Goal: Transaction & Acquisition: Purchase product/service

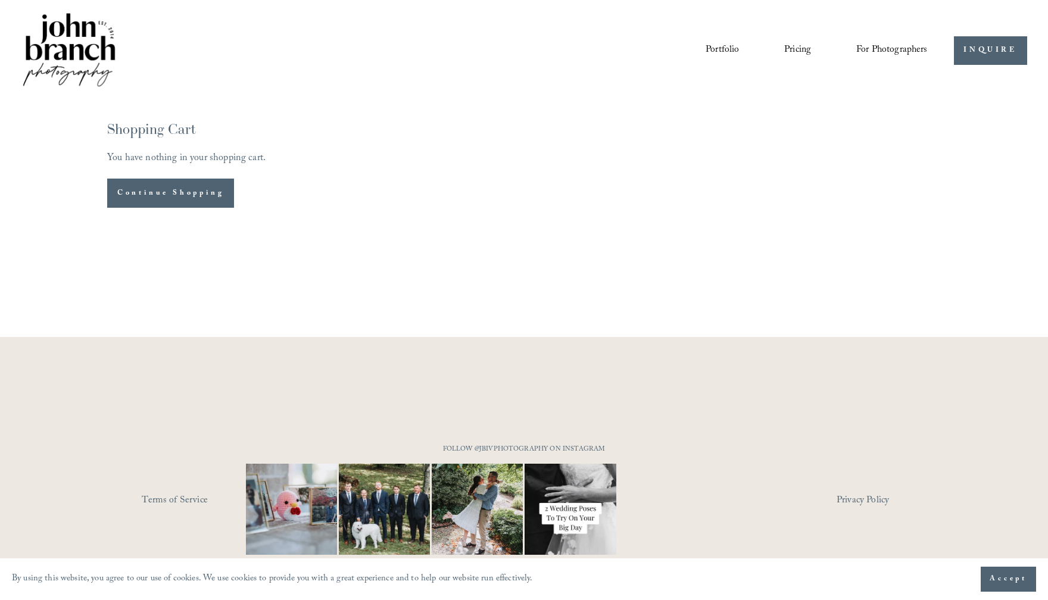
click at [523, 20] on div "Portfolio Pricing For Photographers Presets Education Courses" at bounding box center [474, 51] width 906 height 80
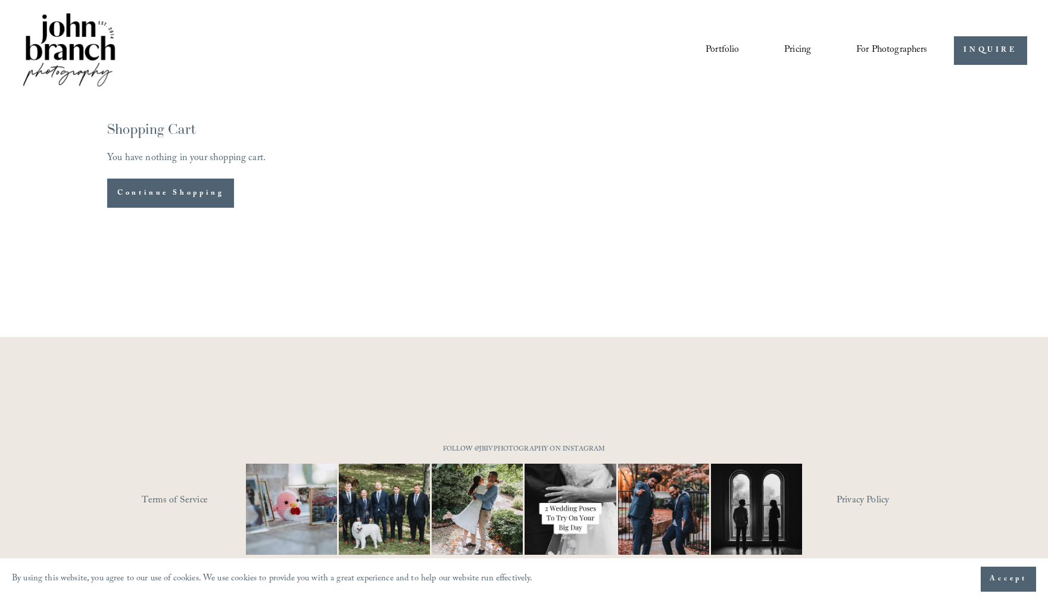
click at [794, 51] on link "Pricing" at bounding box center [797, 50] width 27 height 20
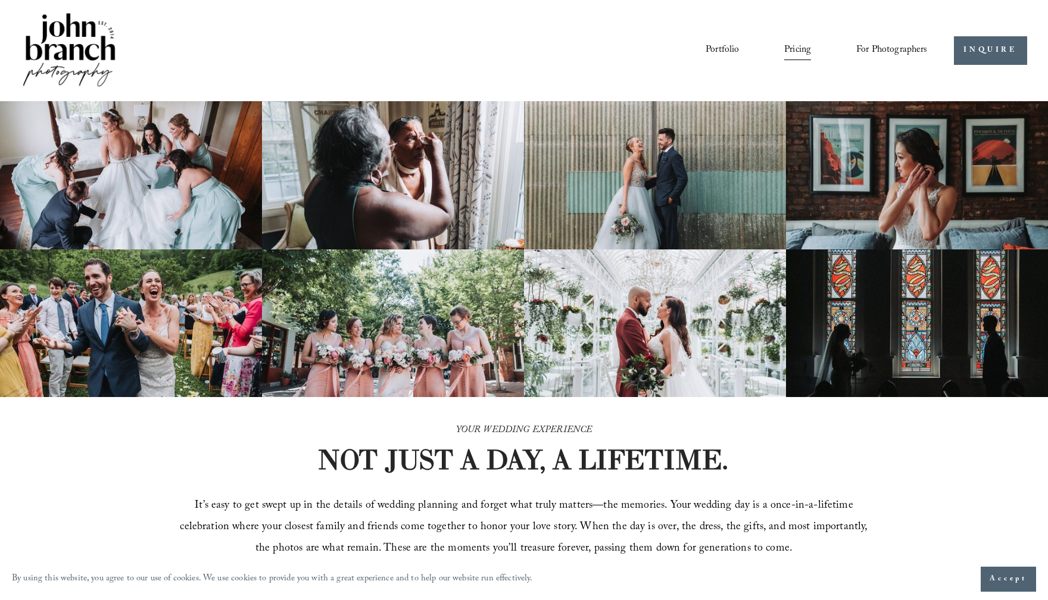
click at [0, 0] on span "Presets" at bounding box center [0, 0] width 0 height 0
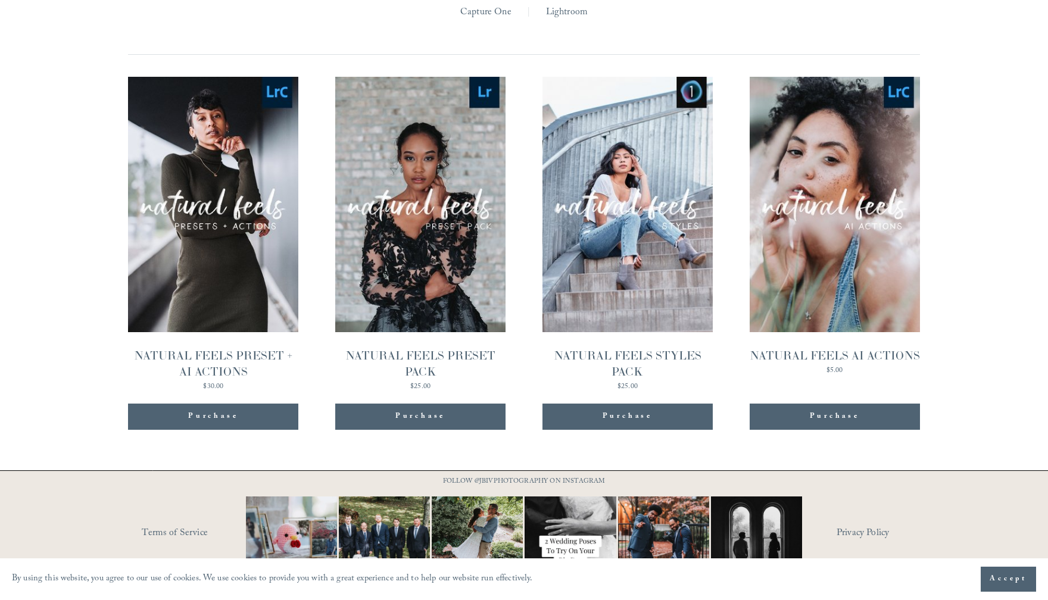
scroll to position [1238, 0]
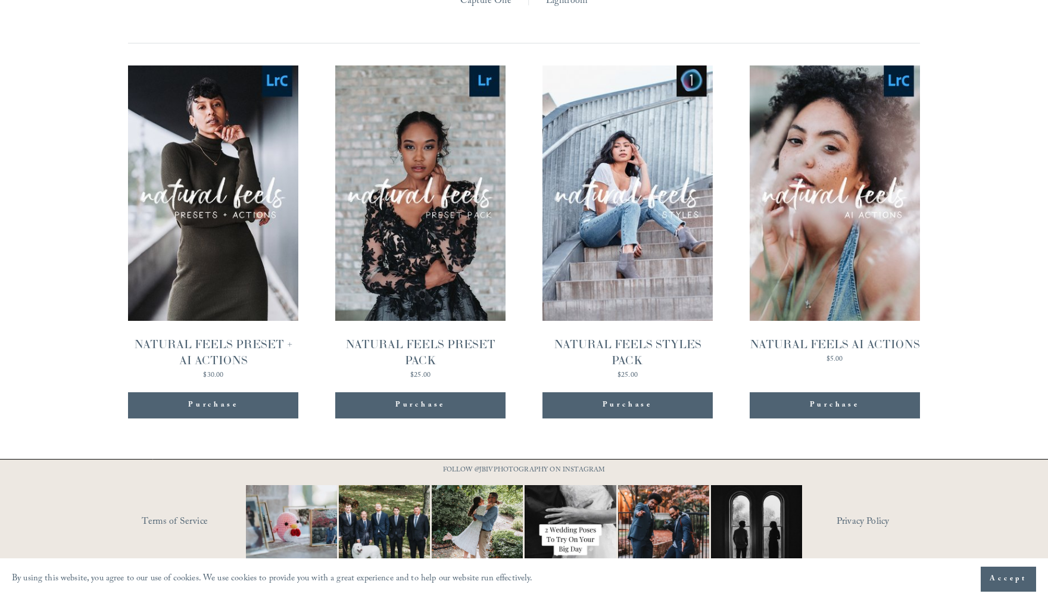
click at [226, 399] on div "Purchase" at bounding box center [213, 405] width 50 height 12
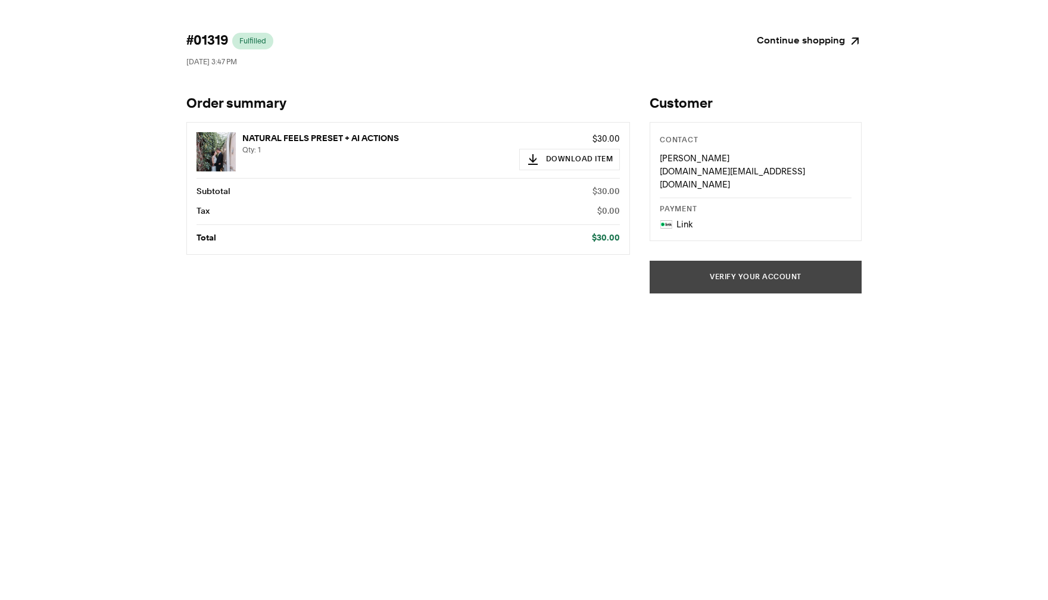
click at [763, 261] on button "Verify your account" at bounding box center [755, 277] width 212 height 33
